Goal: Subscribe to service/newsletter

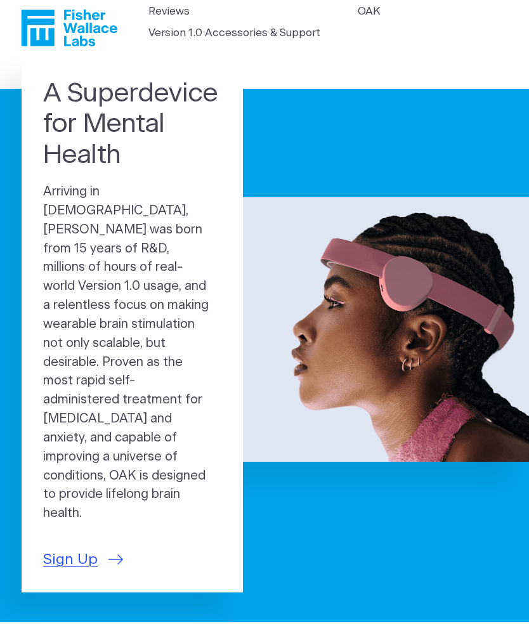
scroll to position [19, 0]
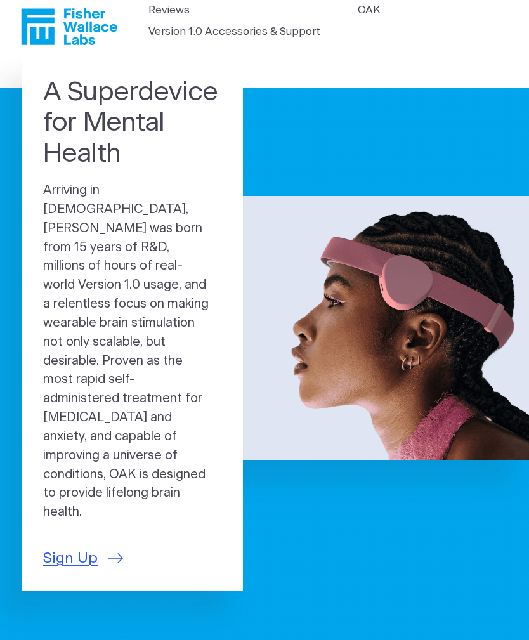
click at [377, 18] on link "OAK" at bounding box center [369, 10] width 23 height 16
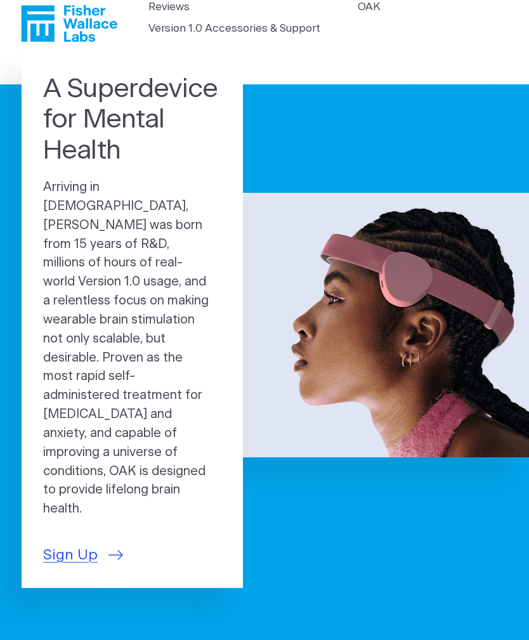
click at [87, 544] on span "Sign Up" at bounding box center [70, 555] width 55 height 22
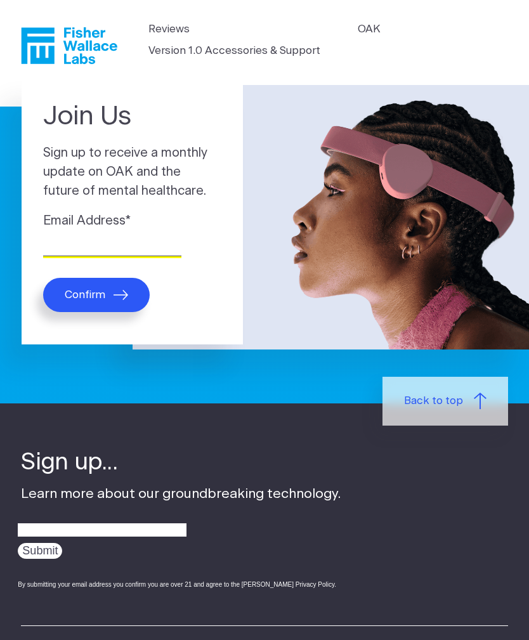
click at [139, 254] on input "Email Address *" at bounding box center [112, 246] width 138 height 20
